Goal: Find specific page/section: Find specific page/section

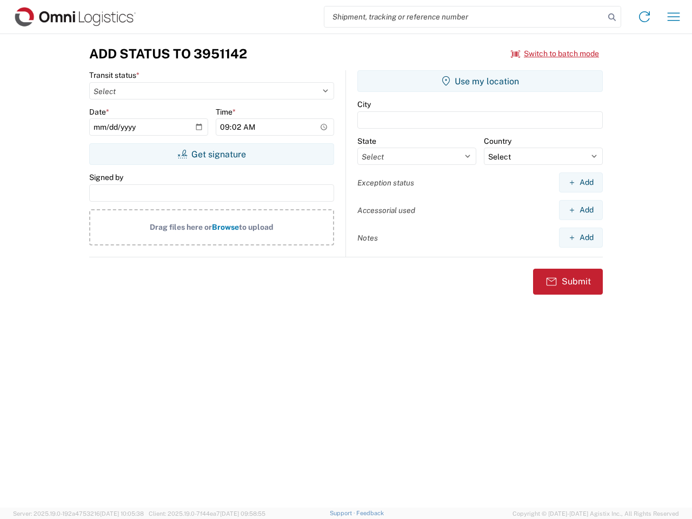
click at [465, 17] on input "search" at bounding box center [465, 16] width 280 height 21
click at [612, 17] on icon at bounding box center [612, 17] width 15 height 15
click at [645, 17] on icon at bounding box center [644, 16] width 17 height 17
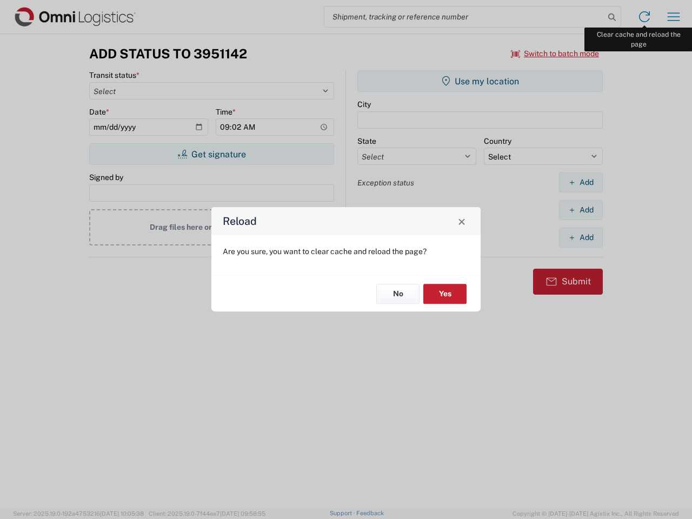
click at [674, 17] on div "Reload Are you sure, you want to clear cache and reload the page? No Yes" at bounding box center [346, 259] width 692 height 519
click at [556, 54] on div "Reload Are you sure, you want to clear cache and reload the page? No Yes" at bounding box center [346, 259] width 692 height 519
click at [212, 154] on div "Reload Are you sure, you want to clear cache and reload the page? No Yes" at bounding box center [346, 259] width 692 height 519
click at [480, 81] on div "Reload Are you sure, you want to clear cache and reload the page? No Yes" at bounding box center [346, 259] width 692 height 519
click at [581, 182] on div "Reload Are you sure, you want to clear cache and reload the page? No Yes" at bounding box center [346, 259] width 692 height 519
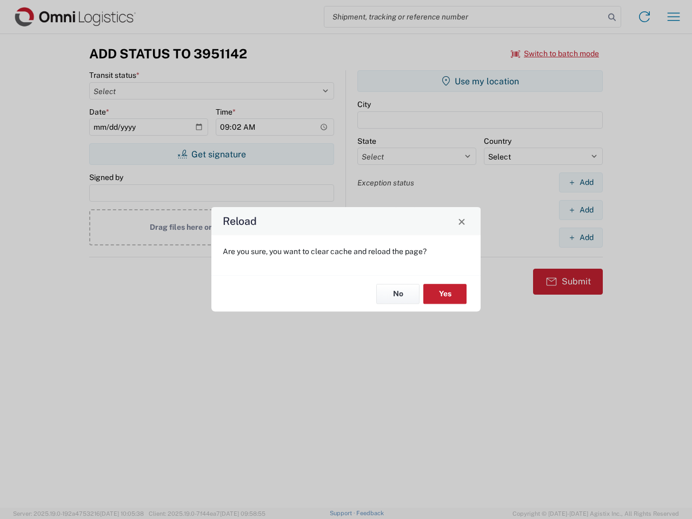
click at [581, 210] on div "Reload Are you sure, you want to clear cache and reload the page? No Yes" at bounding box center [346, 259] width 692 height 519
click at [581, 237] on div "Reload Are you sure, you want to clear cache and reload the page? No Yes" at bounding box center [346, 259] width 692 height 519
